Goal: Check status: Check status

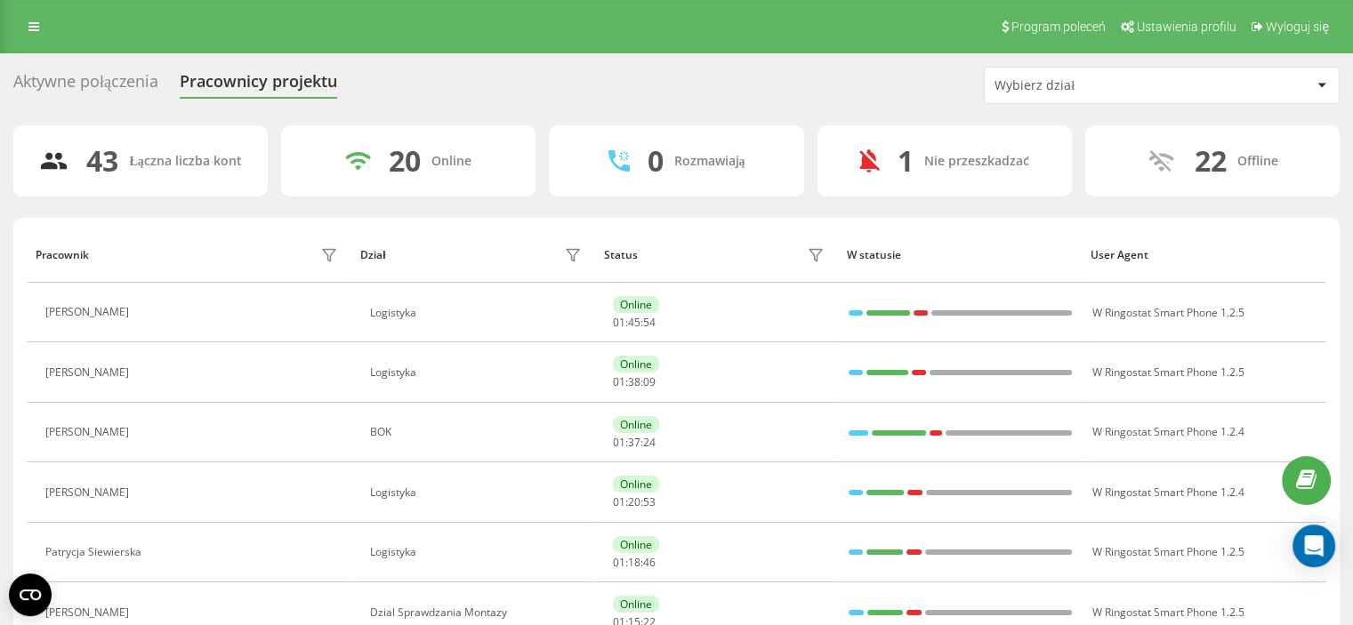
click at [1150, 93] on div "Wybierz dział" at bounding box center [1162, 86] width 354 height 36
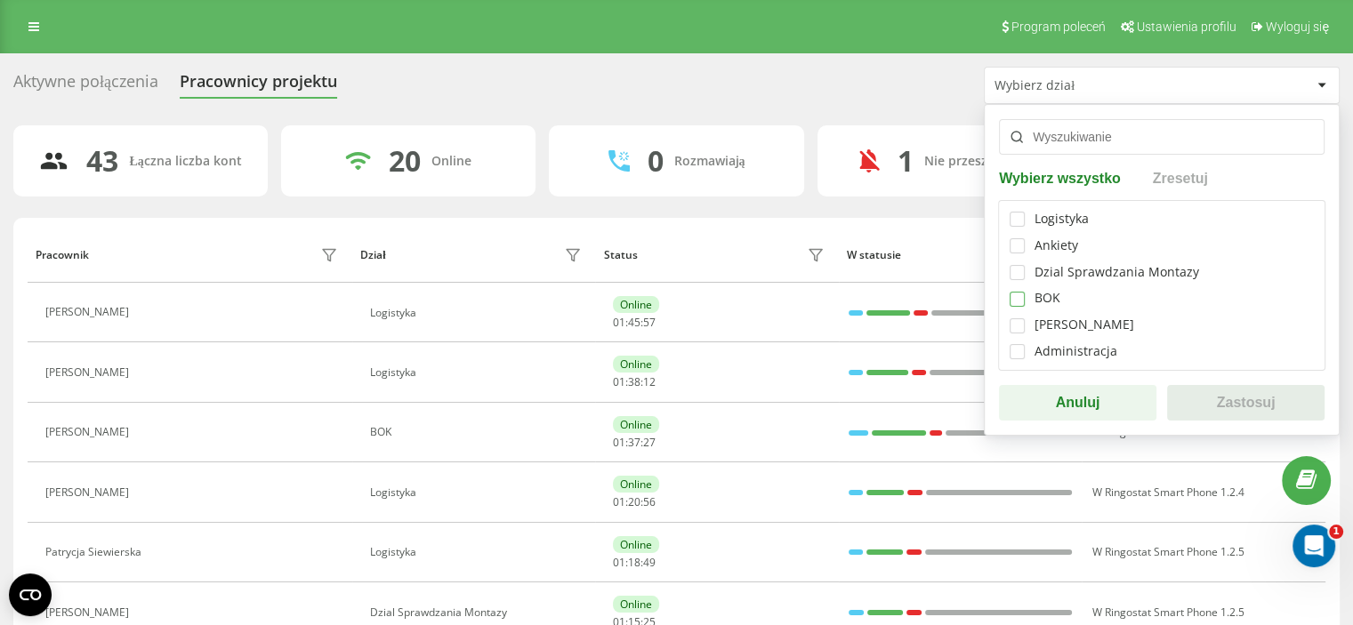
click at [1018, 292] on label at bounding box center [1016, 292] width 15 height 0
checkbox input "true"
click at [1218, 398] on button "Zastosuj" at bounding box center [1245, 403] width 157 height 36
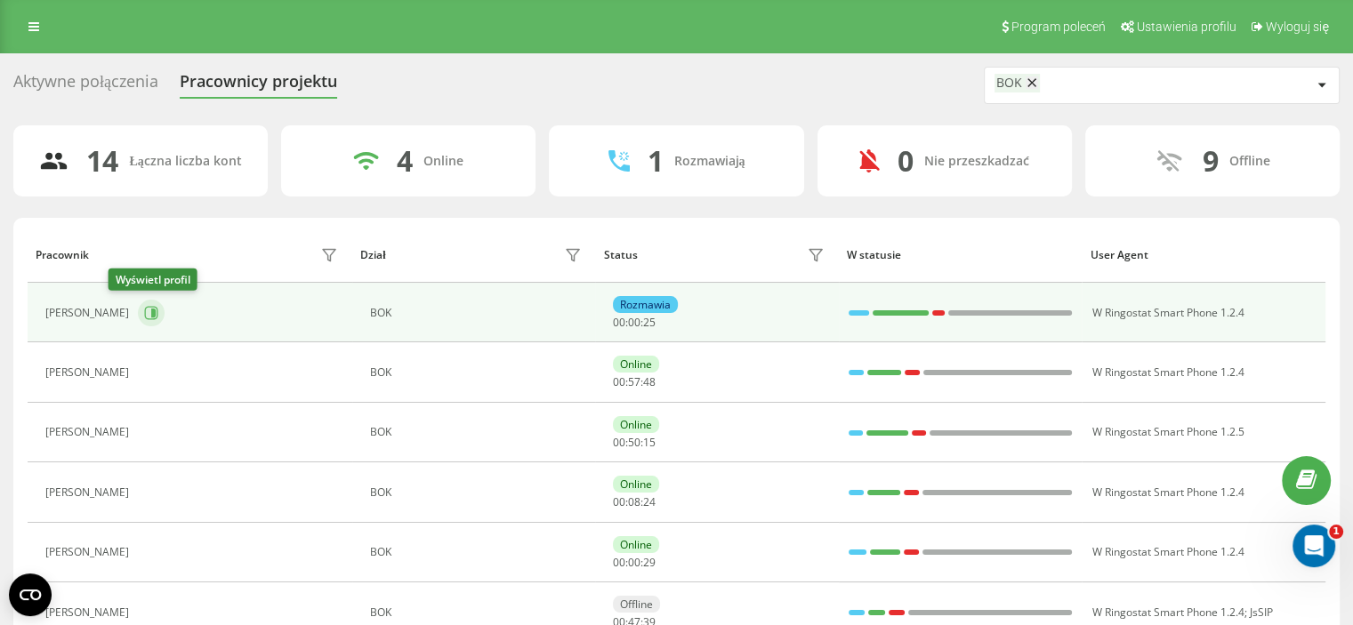
click at [144, 316] on icon at bounding box center [151, 313] width 14 height 14
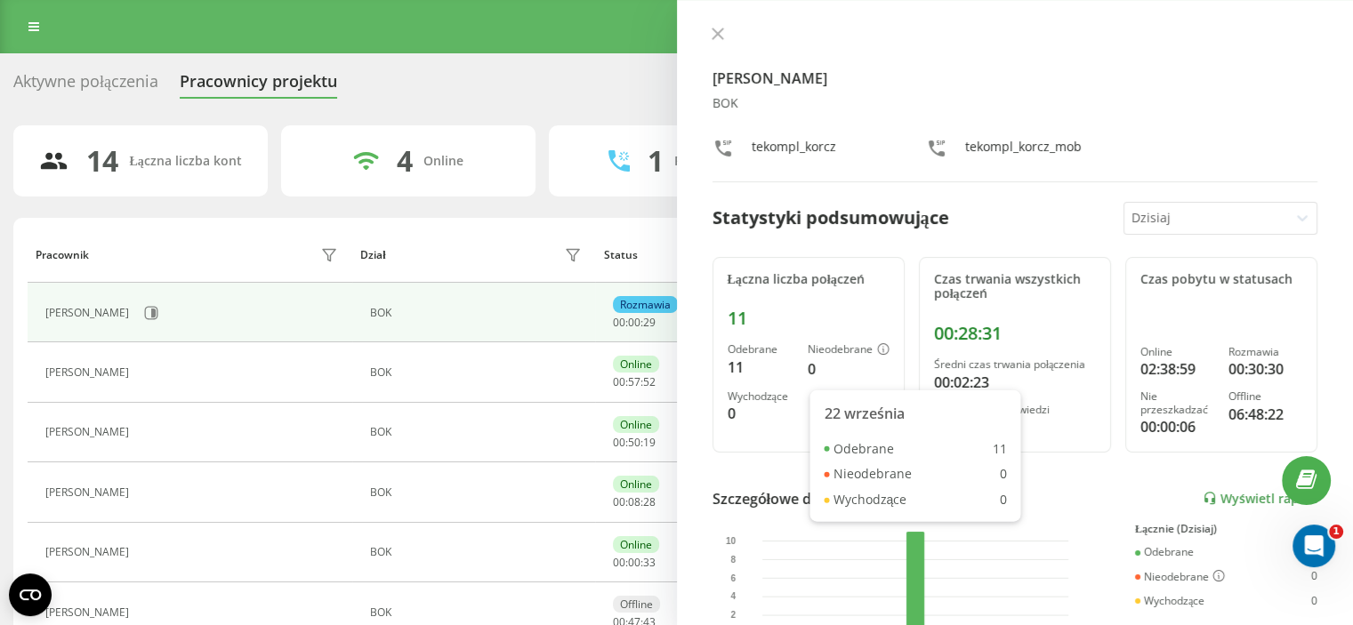
click at [720, 27] on div at bounding box center [1015, 36] width 606 height 18
click at [715, 38] on icon at bounding box center [718, 34] width 12 height 12
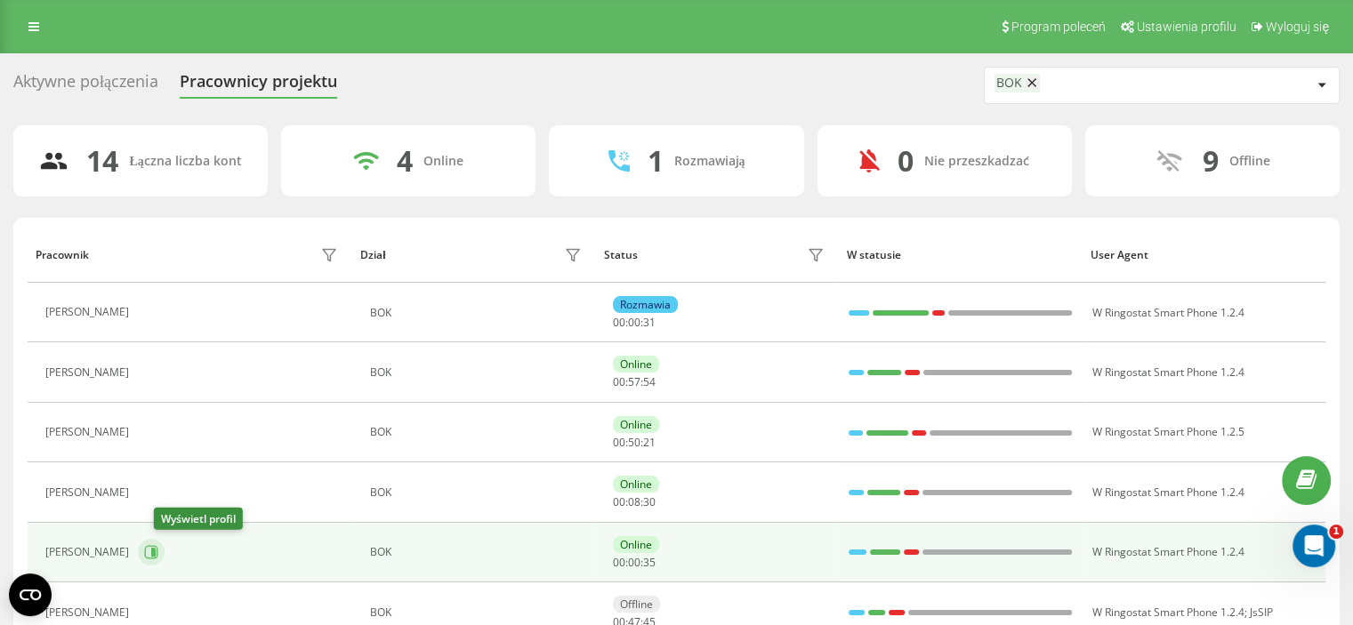
click at [158, 551] on icon at bounding box center [151, 552] width 14 height 14
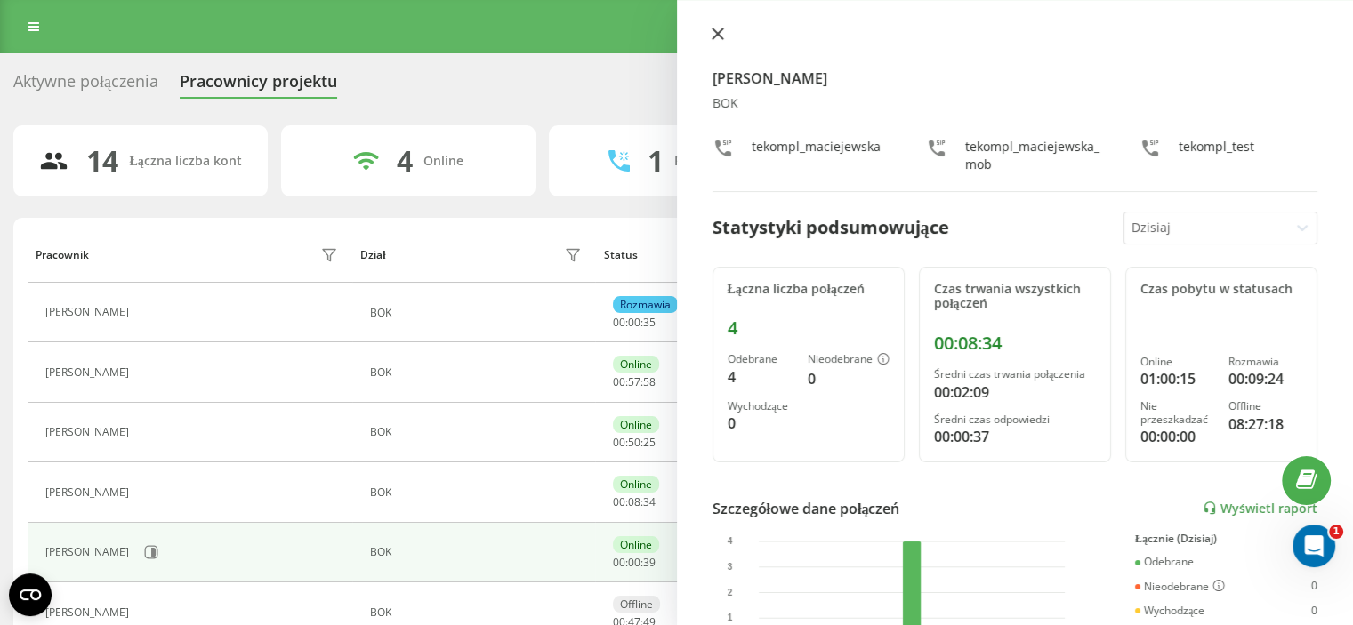
click at [719, 39] on icon at bounding box center [718, 34] width 12 height 12
